Goal: Transaction & Acquisition: Purchase product/service

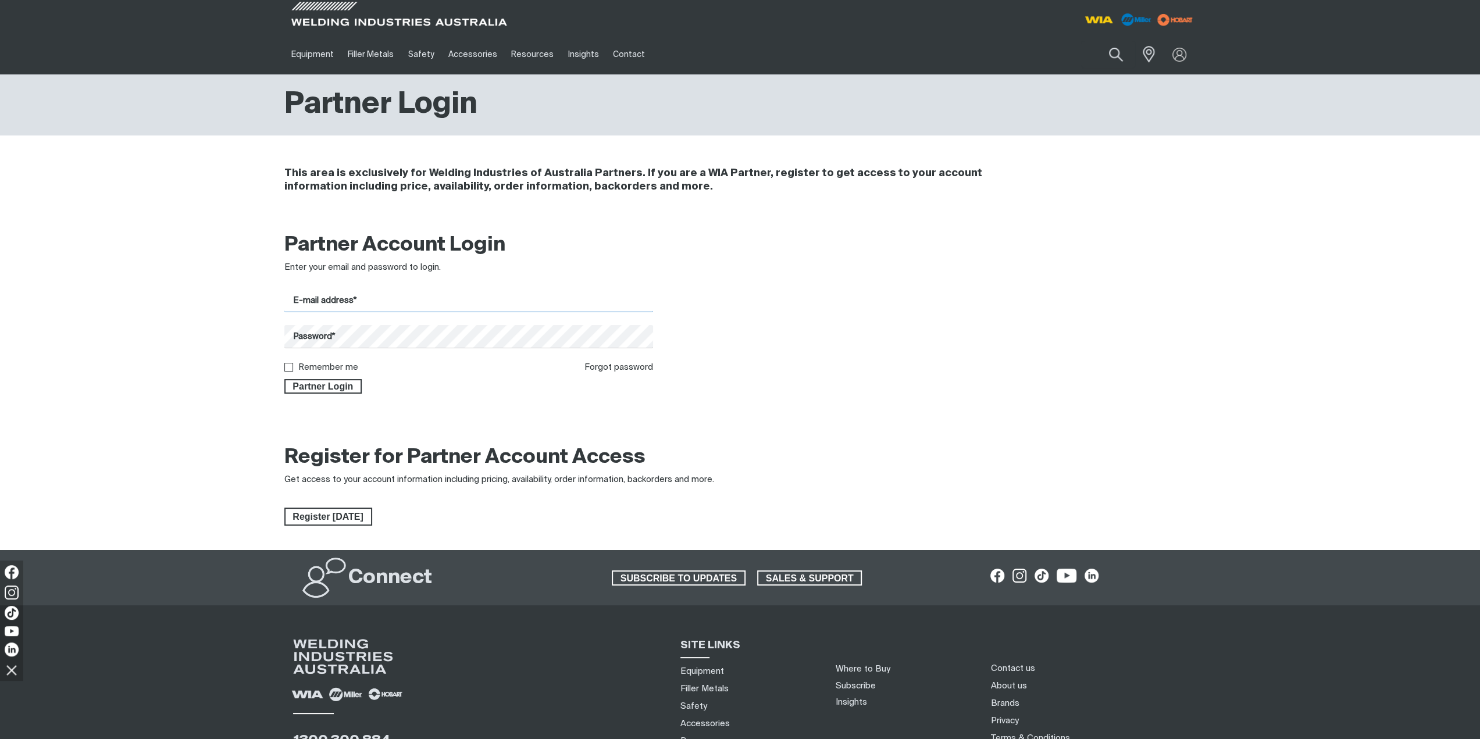
click at [373, 309] on input "E-mail address*" at bounding box center [468, 301] width 369 height 23
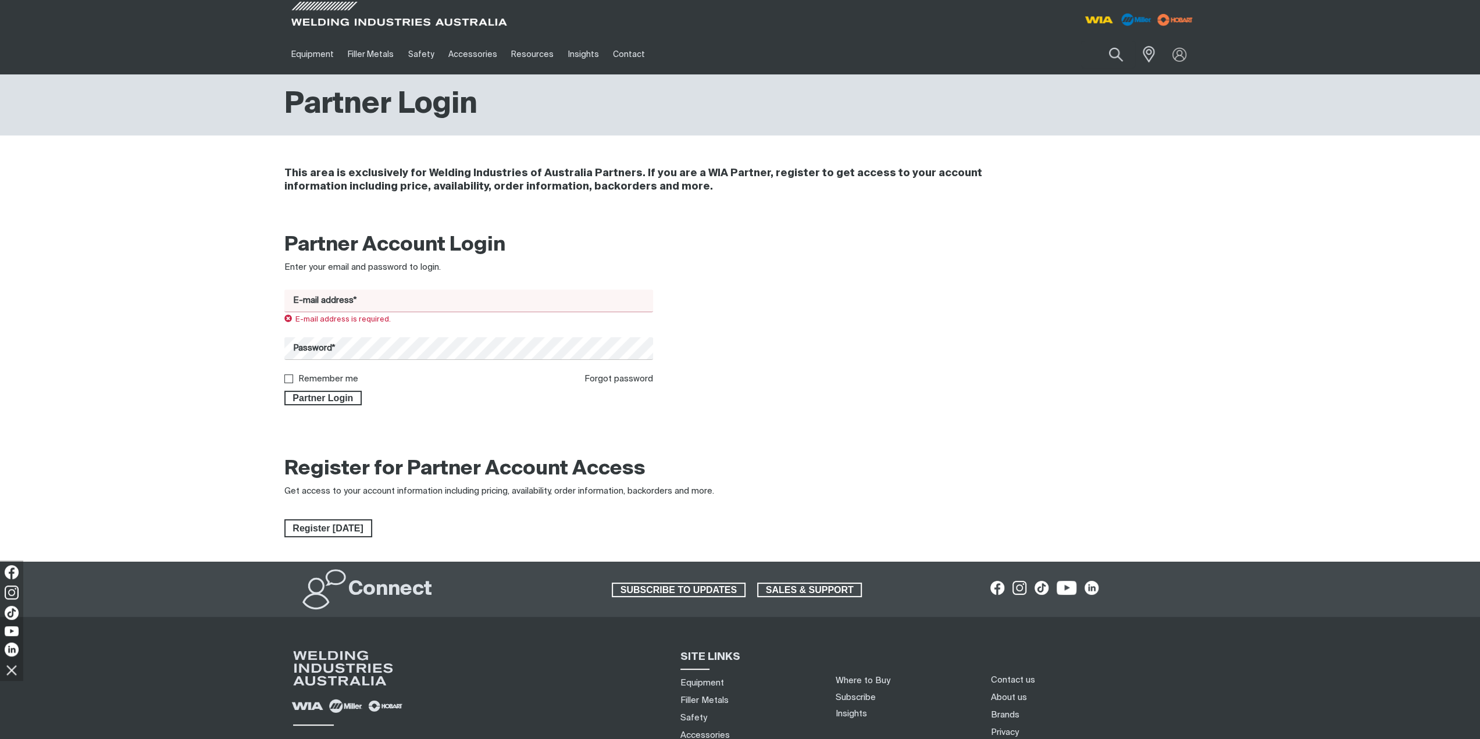
type input "[EMAIL_ADDRESS][DOMAIN_NAME]"
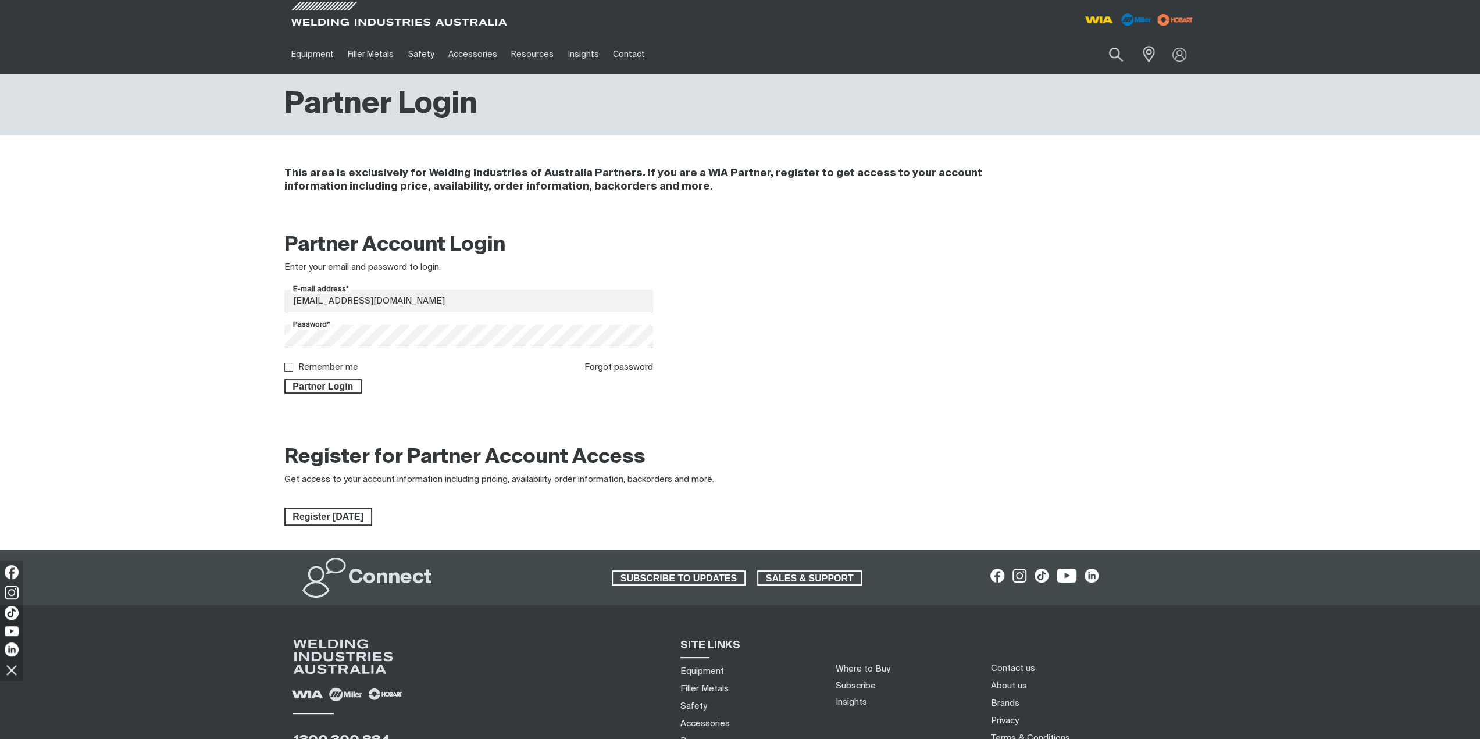
click at [308, 365] on label "Remember me" at bounding box center [328, 367] width 60 height 9
click at [292, 365] on input "Remember me" at bounding box center [288, 367] width 8 height 8
checkbox input "true"
click at [311, 380] on button "Partner Login" at bounding box center [323, 386] width 78 height 15
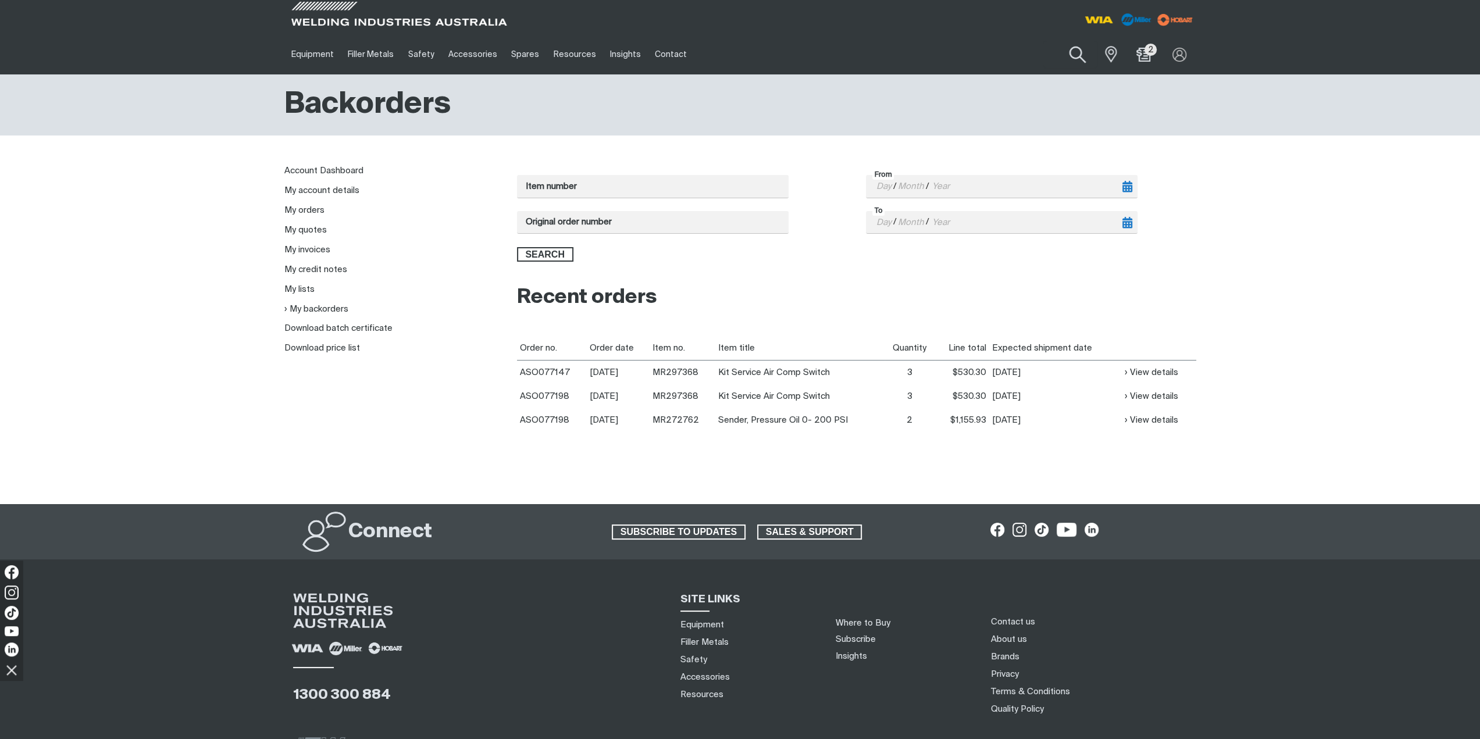
click at [1069, 57] on button "Search products" at bounding box center [1077, 54] width 47 height 33
click at [1017, 58] on input "Search" at bounding box center [1007, 54] width 179 height 26
click at [1058, 41] on button "Search products" at bounding box center [1078, 54] width 40 height 27
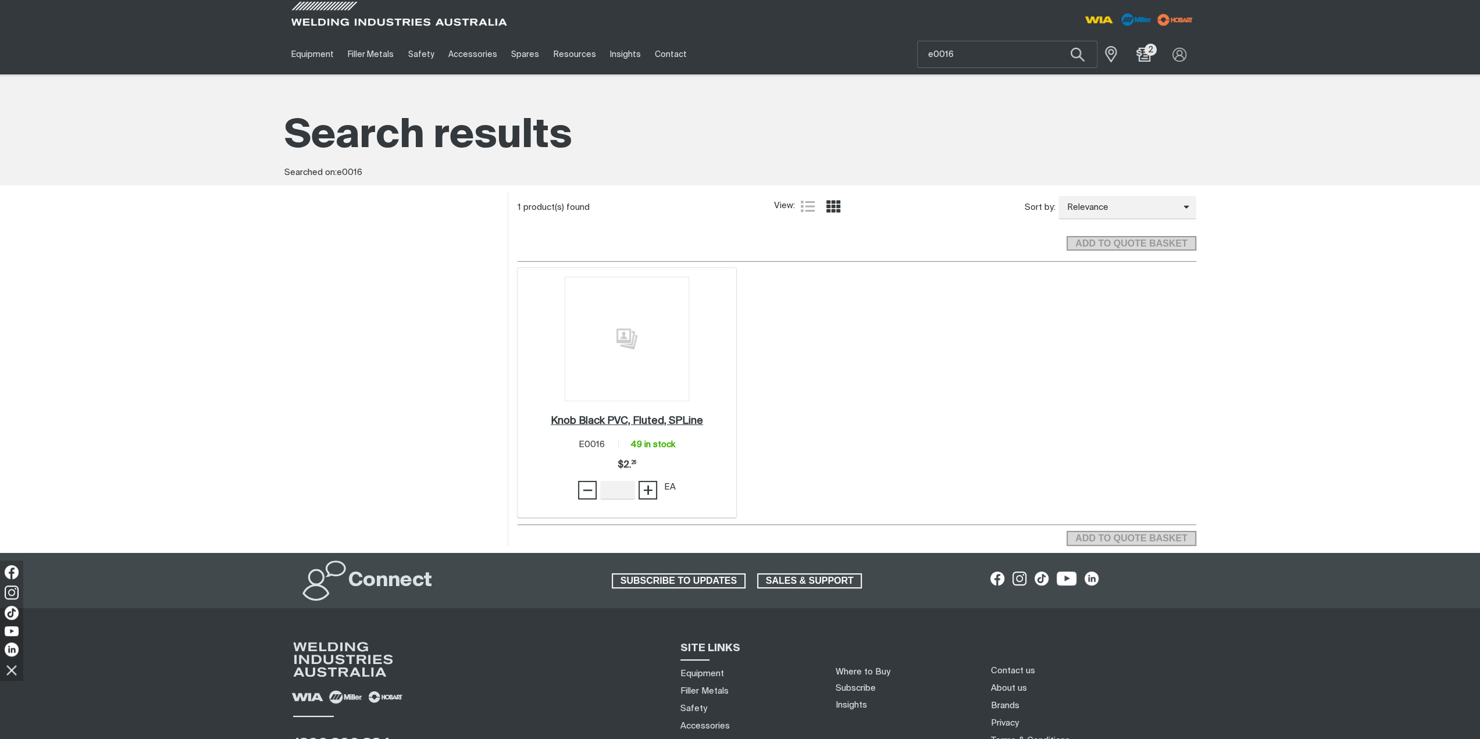
click at [637, 423] on h2 "Knob Black PVC, Fluted, SPLine ." at bounding box center [627, 421] width 152 height 10
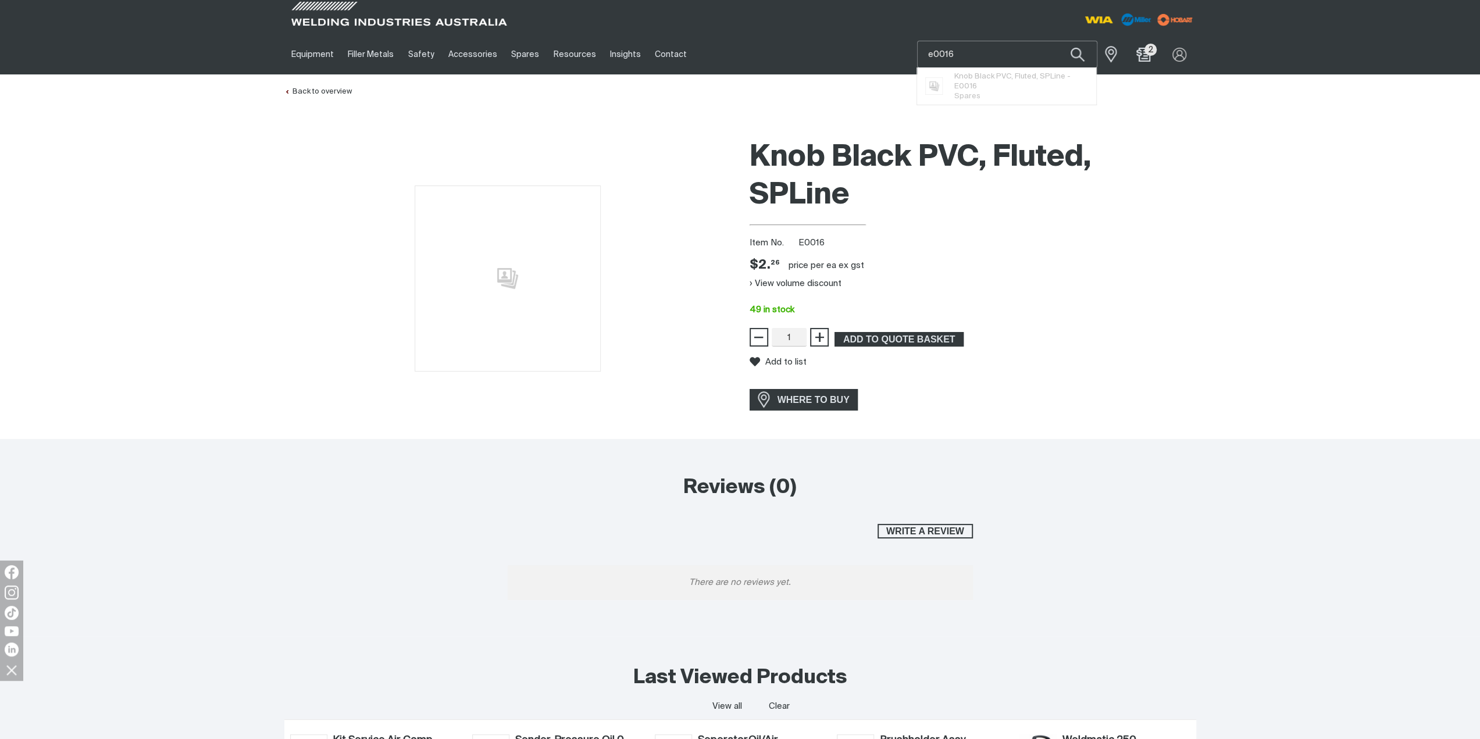
drag, startPoint x: 1034, startPoint y: 58, endPoint x: 885, endPoint y: 56, distance: 148.9
click at [885, 56] on div "Equipment Stick Welders TIG Welders MIG Welders Multi-Process Welders Engine Dr…" at bounding box center [740, 54] width 912 height 40
type input "fan009"
click at [960, 84] on span "Spares" at bounding box center [967, 88] width 26 height 8
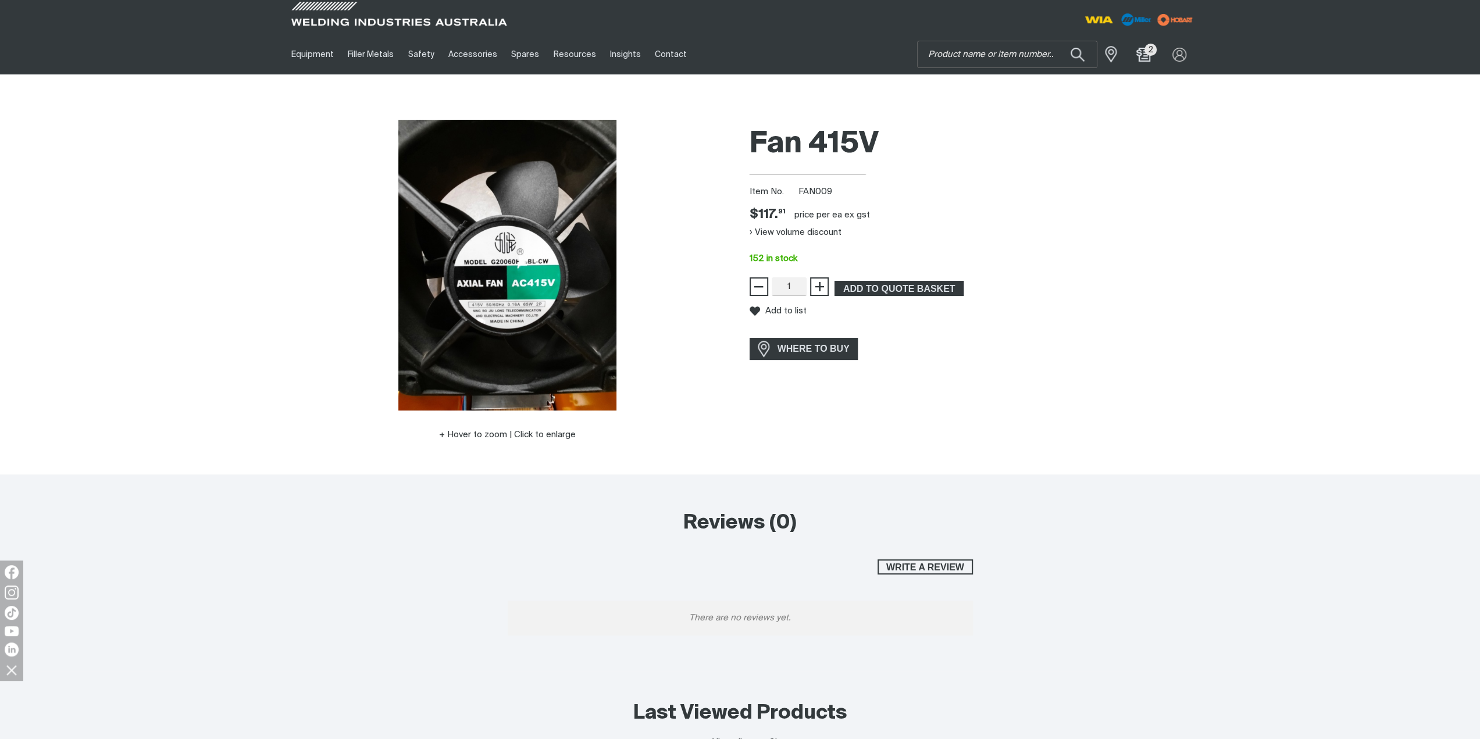
click at [1157, 279] on div "Fan 415V Item No. FAN009 Price $117.91 $117. 91 price per EA ex gst View volume…" at bounding box center [973, 297] width 447 height 355
